Goal: Information Seeking & Learning: Find specific fact

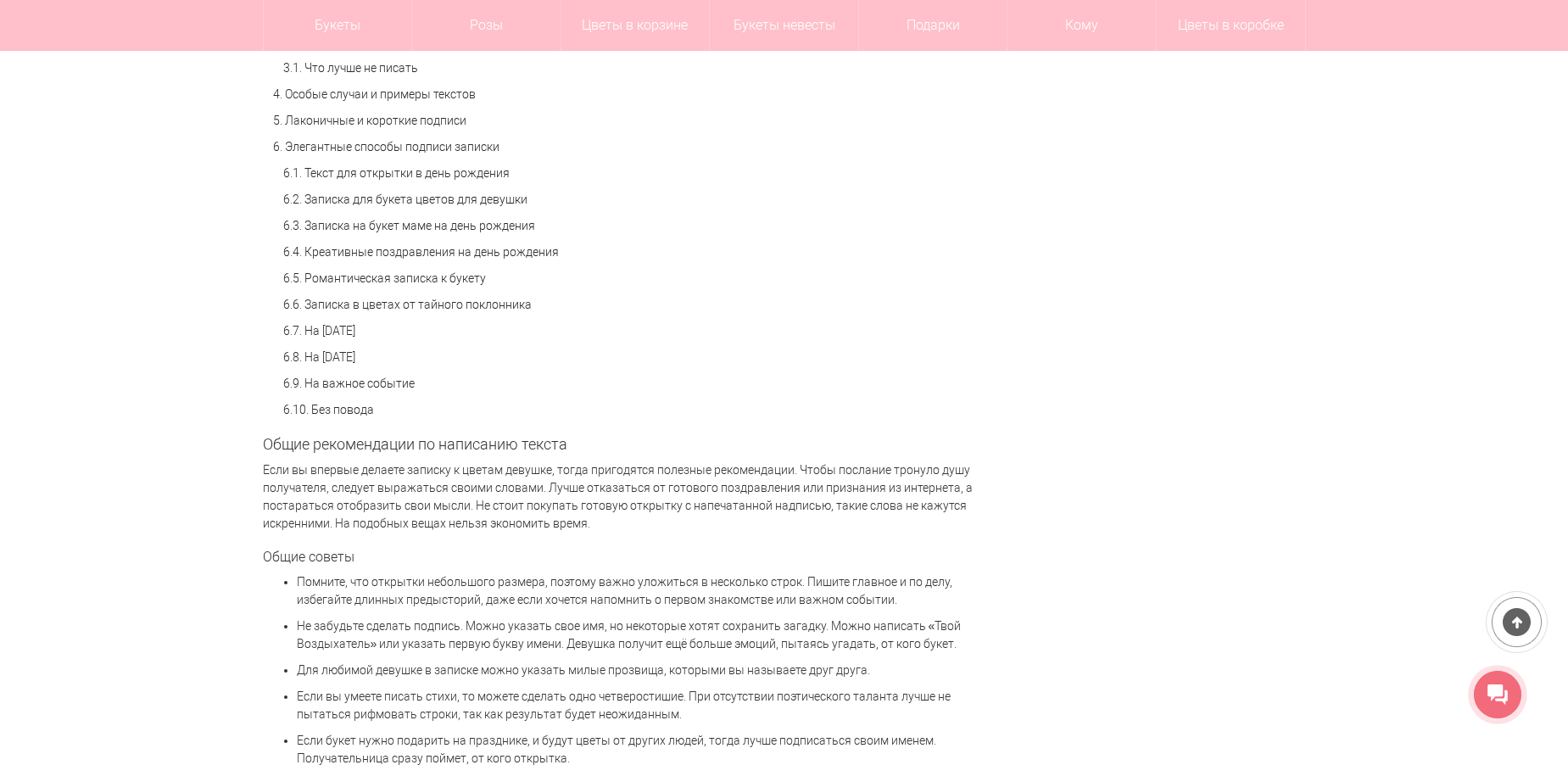
scroll to position [1357, 0]
click at [476, 309] on link "6.6. Записка в цветах от тайного поклонника" at bounding box center [407, 305] width 249 height 14
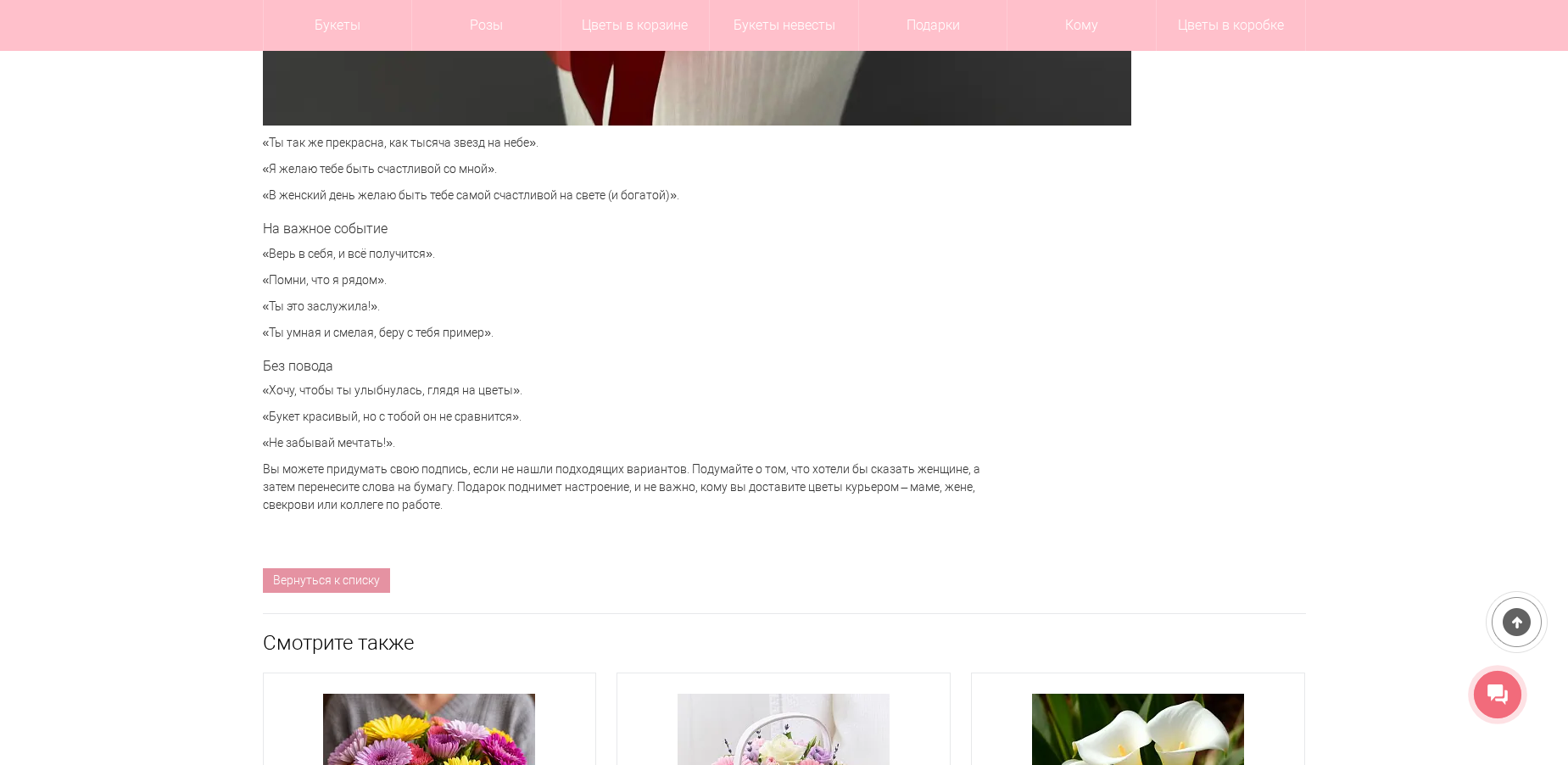
scroll to position [7235, 0]
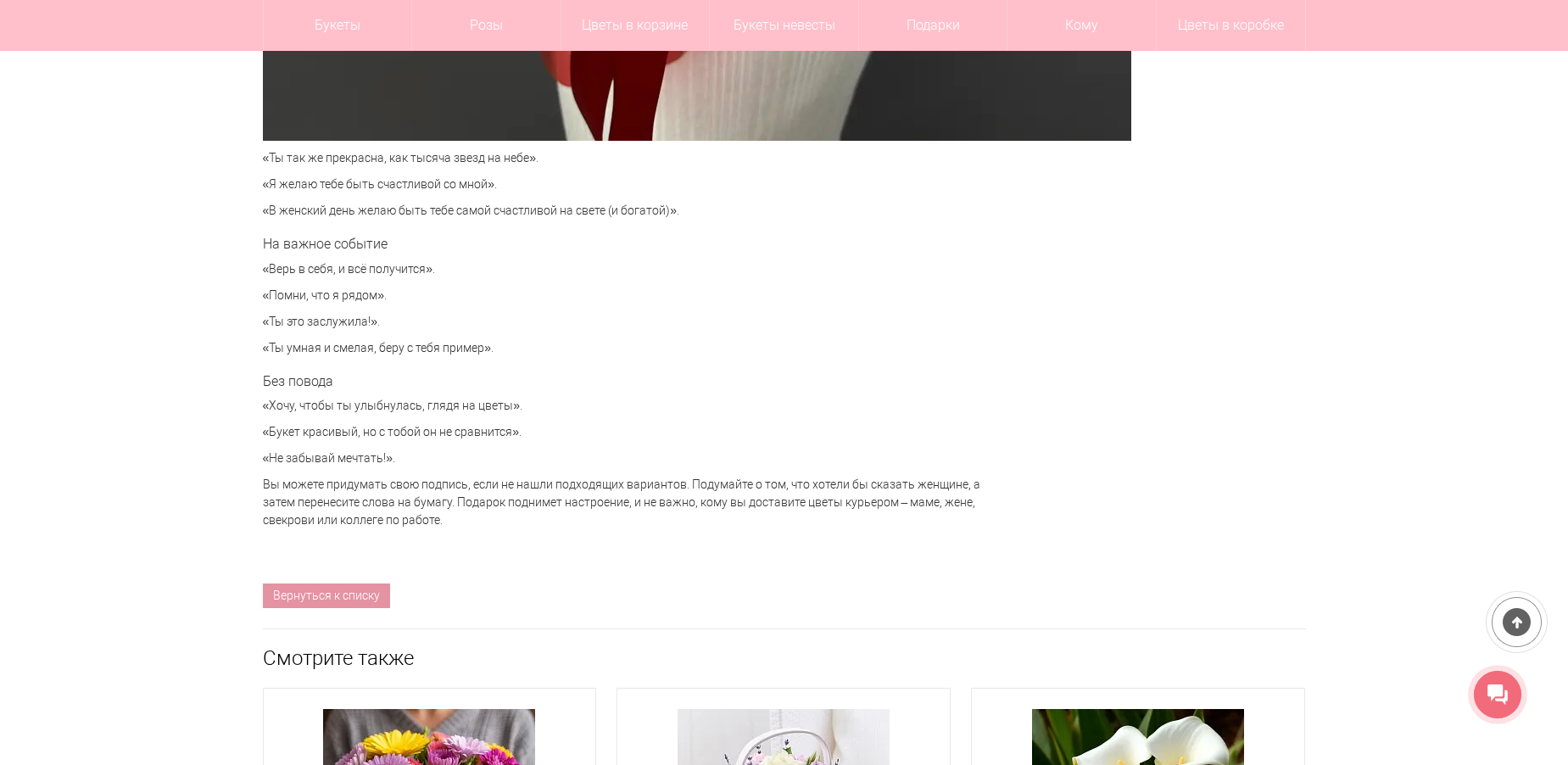
scroll to position [1357, 0]
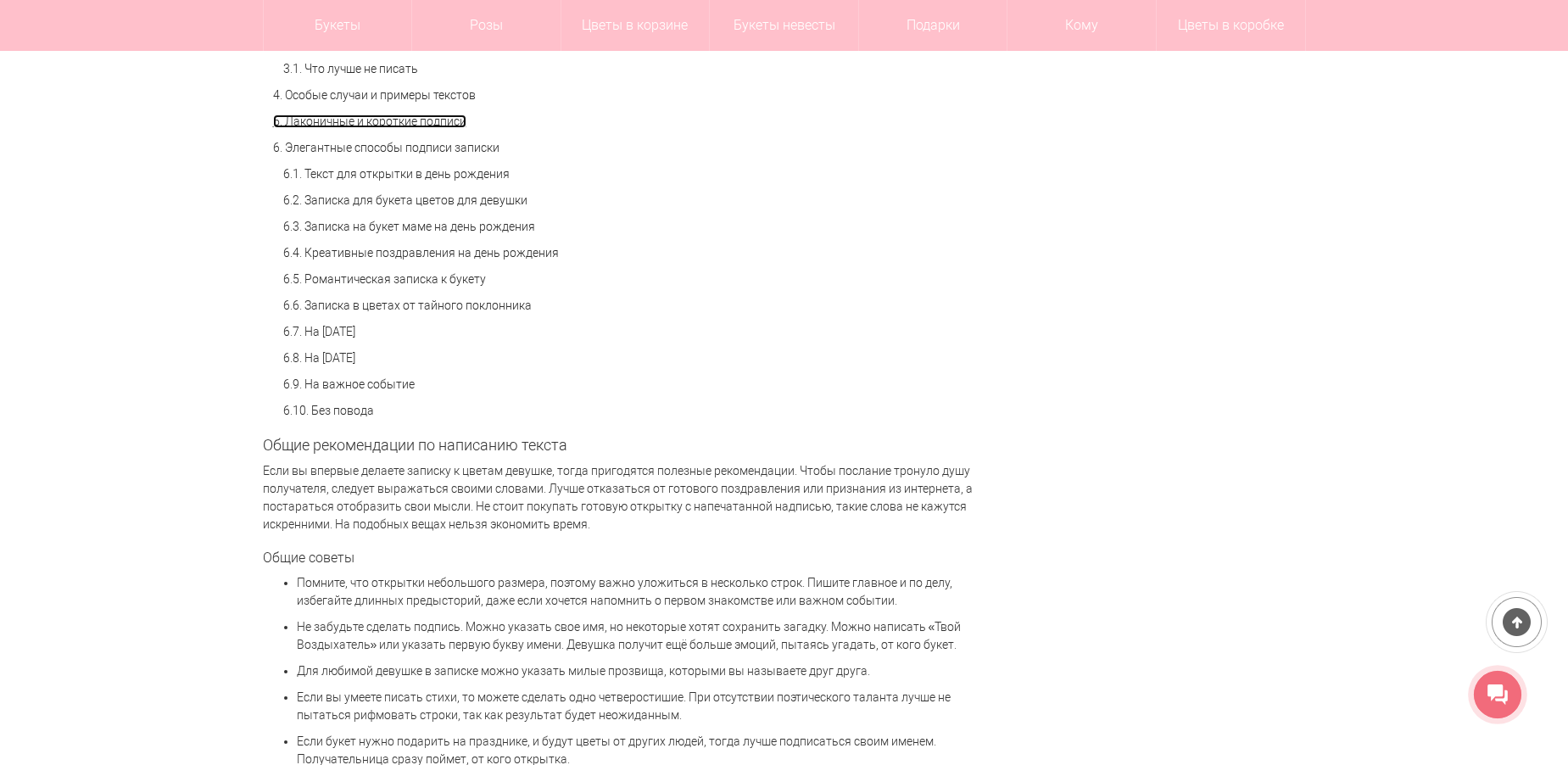
click at [410, 121] on link "5. Лаконичные и короткие подписи" at bounding box center [370, 121] width 193 height 14
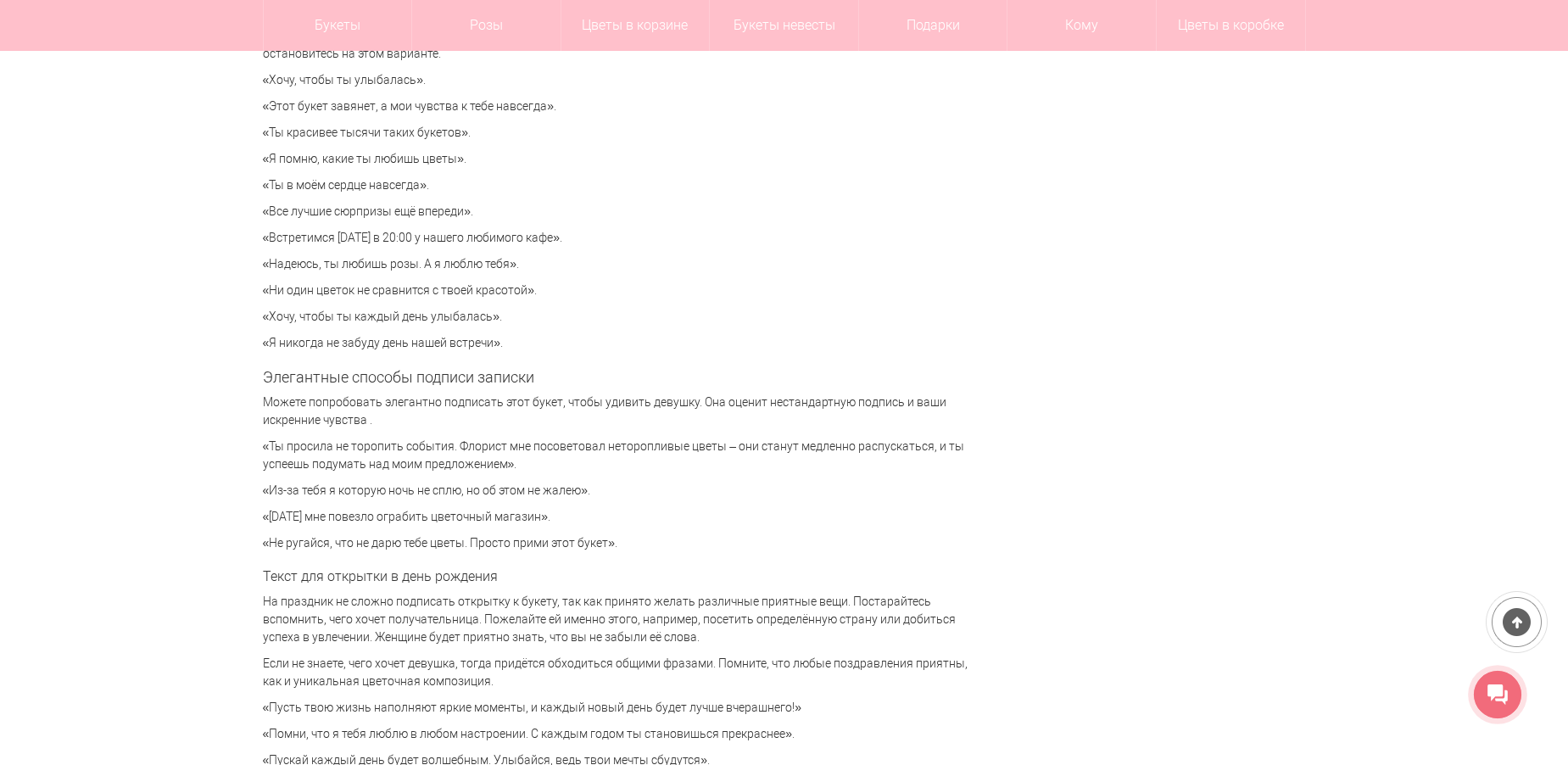
scroll to position [3809, 0]
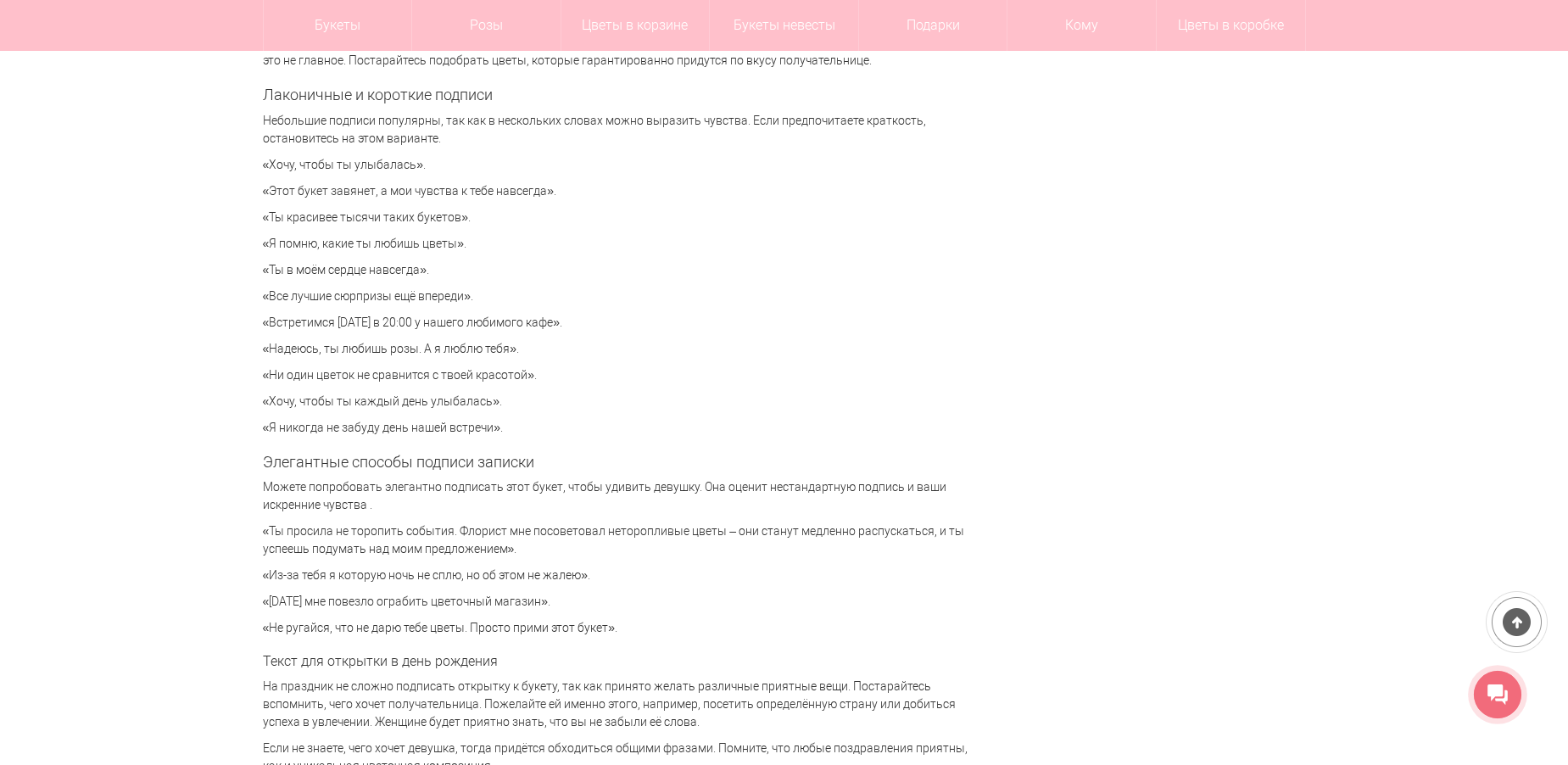
drag, startPoint x: 267, startPoint y: 165, endPoint x: 413, endPoint y: 154, distance: 146.4
click at [413, 154] on div "Милая записка, которая приложена к букету цветов, придает композиции завершенны…" at bounding box center [623, 245] width 721 height 7511
copy p "[PERSON_NAME], чтобы ты улыбалась"
